Goal: Register for event/course

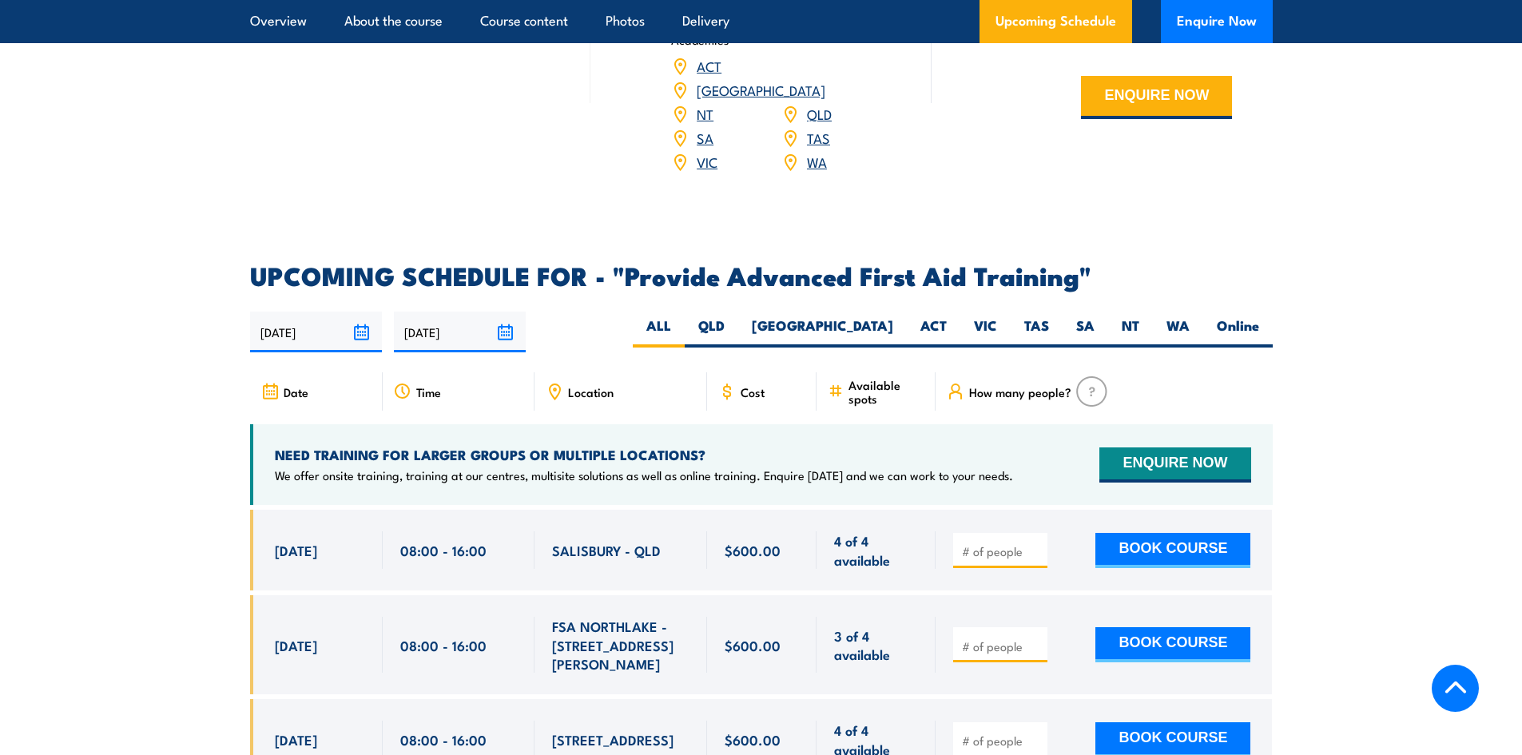
scroll to position [2317, 0]
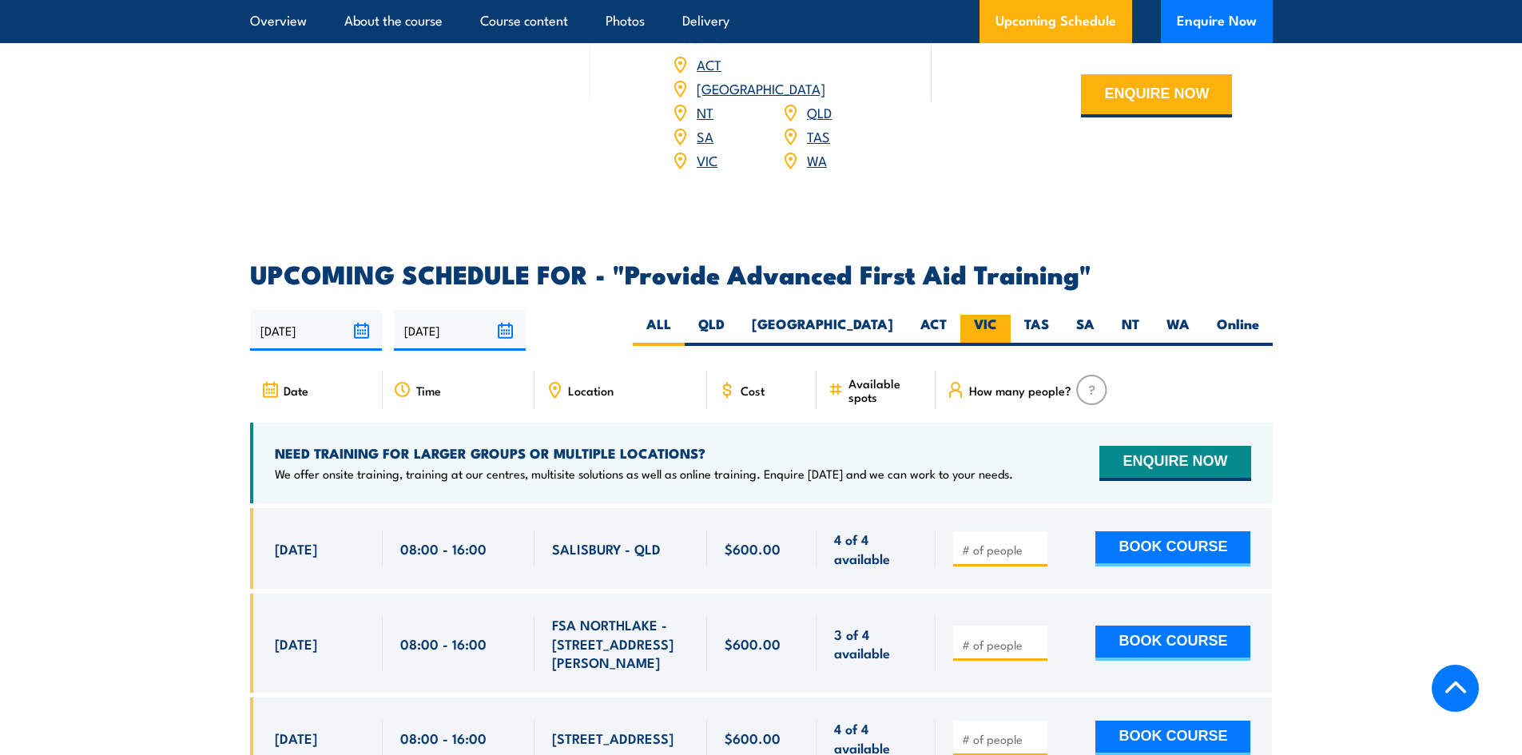
click at [989, 315] on label "VIC" at bounding box center [986, 330] width 50 height 31
click at [997, 315] on input "VIC" at bounding box center [1002, 320] width 10 height 10
radio input "true"
